Goal: Find specific page/section: Find specific page/section

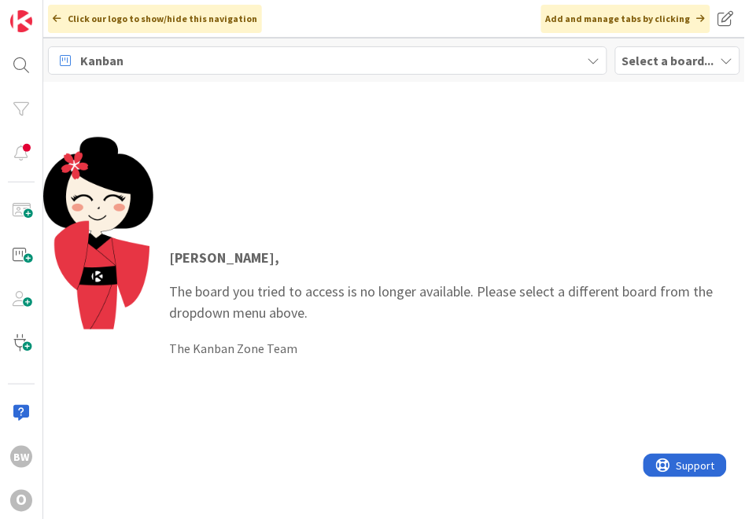
click at [675, 55] on b "Select a board..." at bounding box center [668, 61] width 92 height 16
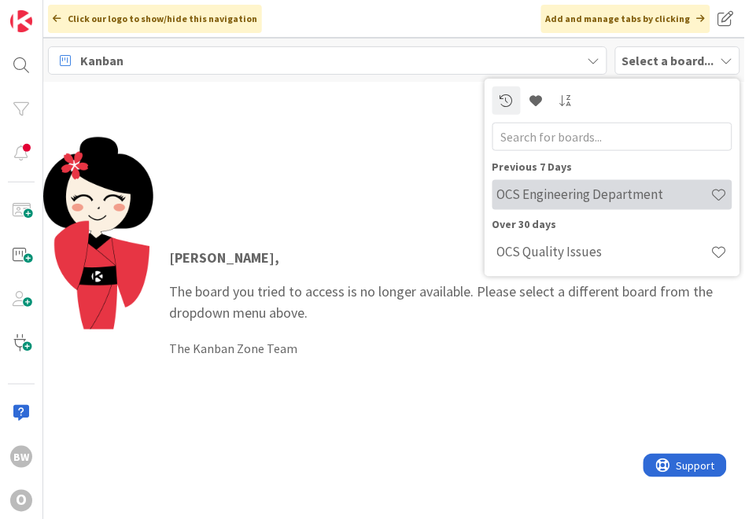
click at [581, 187] on h4 "OCS Engineering Department" at bounding box center [604, 195] width 214 height 16
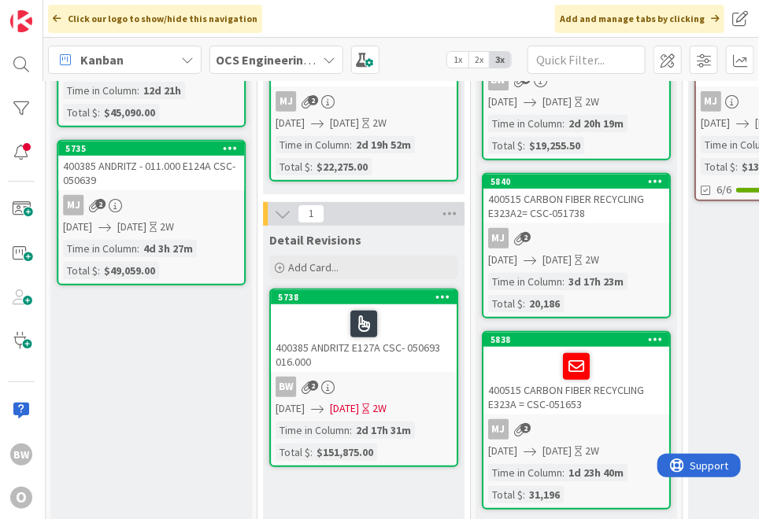
scroll to position [175, 1261]
